Goal: Find specific page/section: Find specific page/section

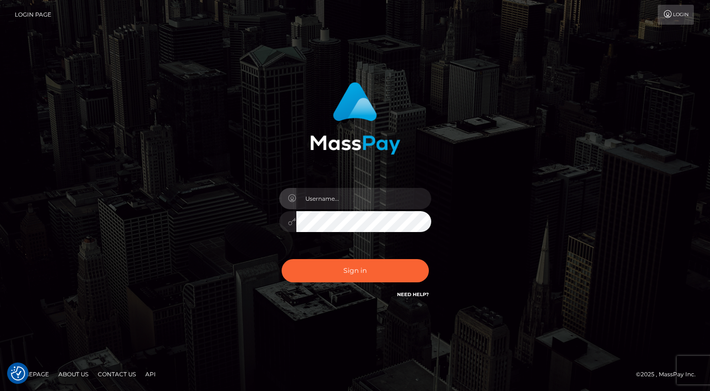
type input "oli.fanvue"
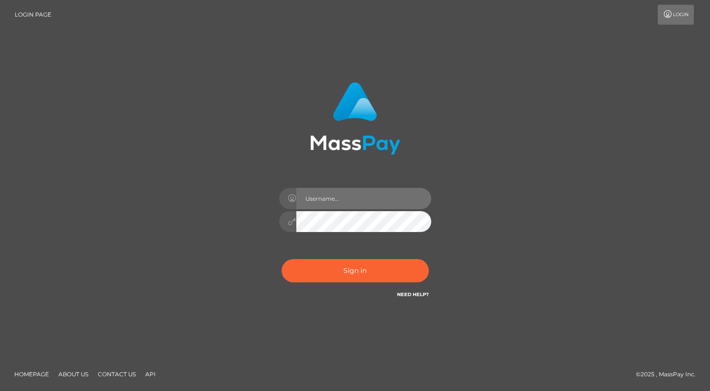
click at [325, 202] on input "text" at bounding box center [363, 198] width 135 height 21
click at [349, 200] on input "text" at bounding box center [363, 198] width 135 height 21
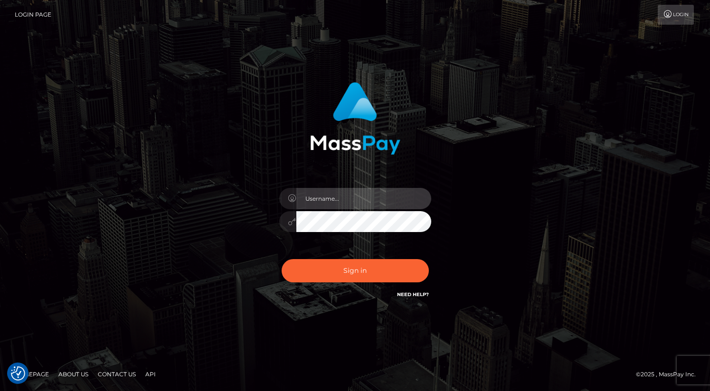
type input "oli.fanvue"
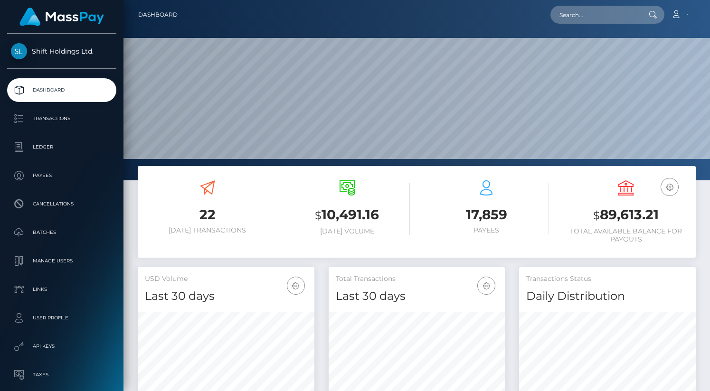
scroll to position [168, 177]
click at [582, 18] on input "text" at bounding box center [595, 15] width 89 height 18
paste input "[EMAIL_ADDRESS][DOMAIN_NAME]"
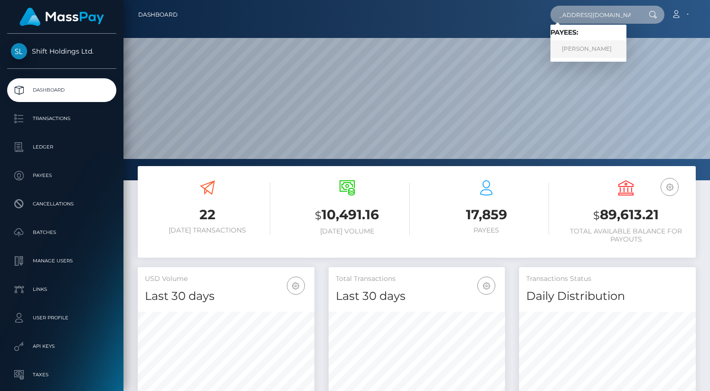
type input "[EMAIL_ADDRESS][DOMAIN_NAME]"
click at [590, 47] on link "[PERSON_NAME]" at bounding box center [589, 49] width 76 height 18
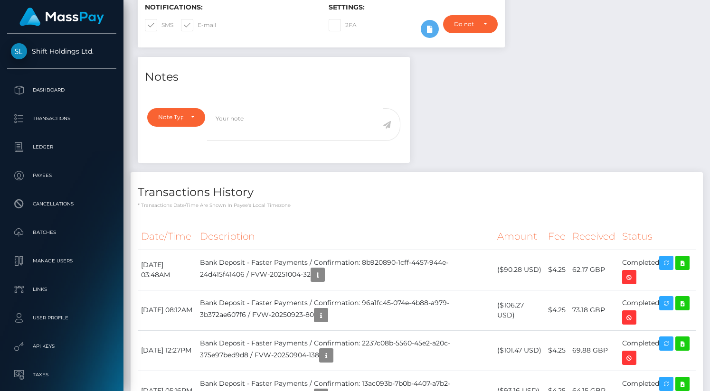
scroll to position [269, 0]
